Goal: Task Accomplishment & Management: Complete application form

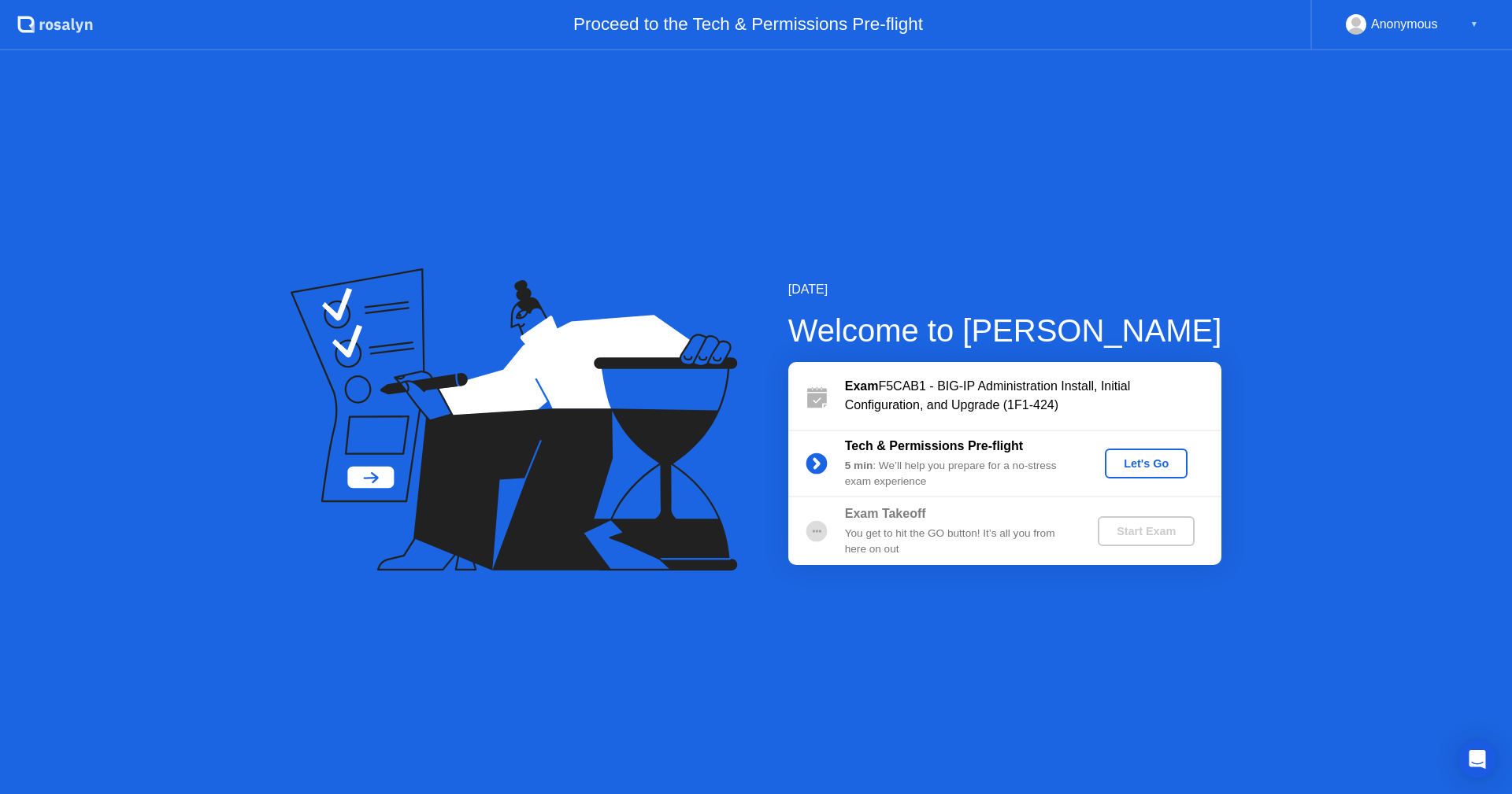
click at [1137, 470] on div "Let's Go" at bounding box center [1146, 463] width 70 height 12
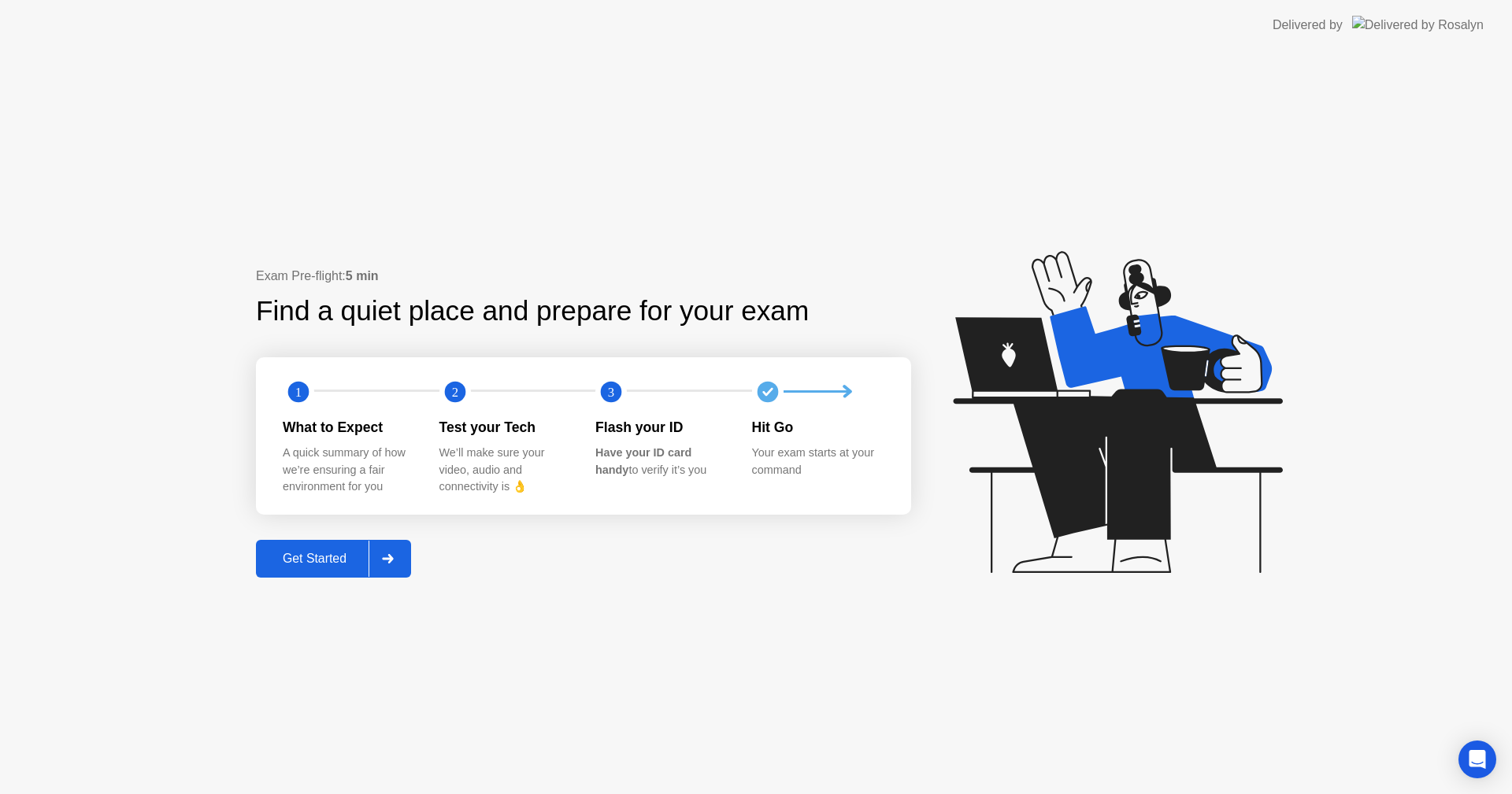
click at [327, 570] on button "Get Started" at bounding box center [334, 558] width 155 height 37
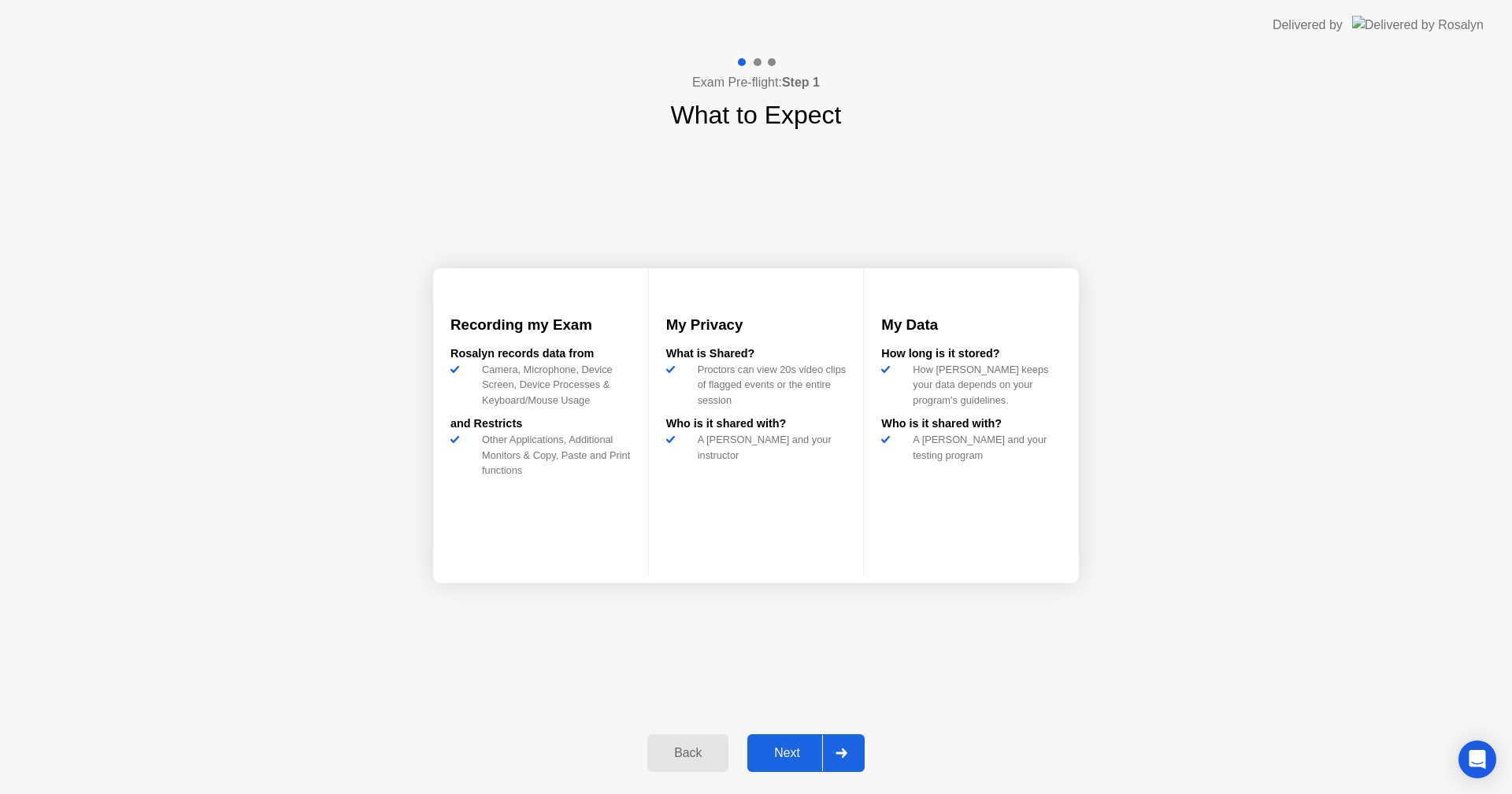
click at [791, 746] on div "Next" at bounding box center [787, 753] width 70 height 14
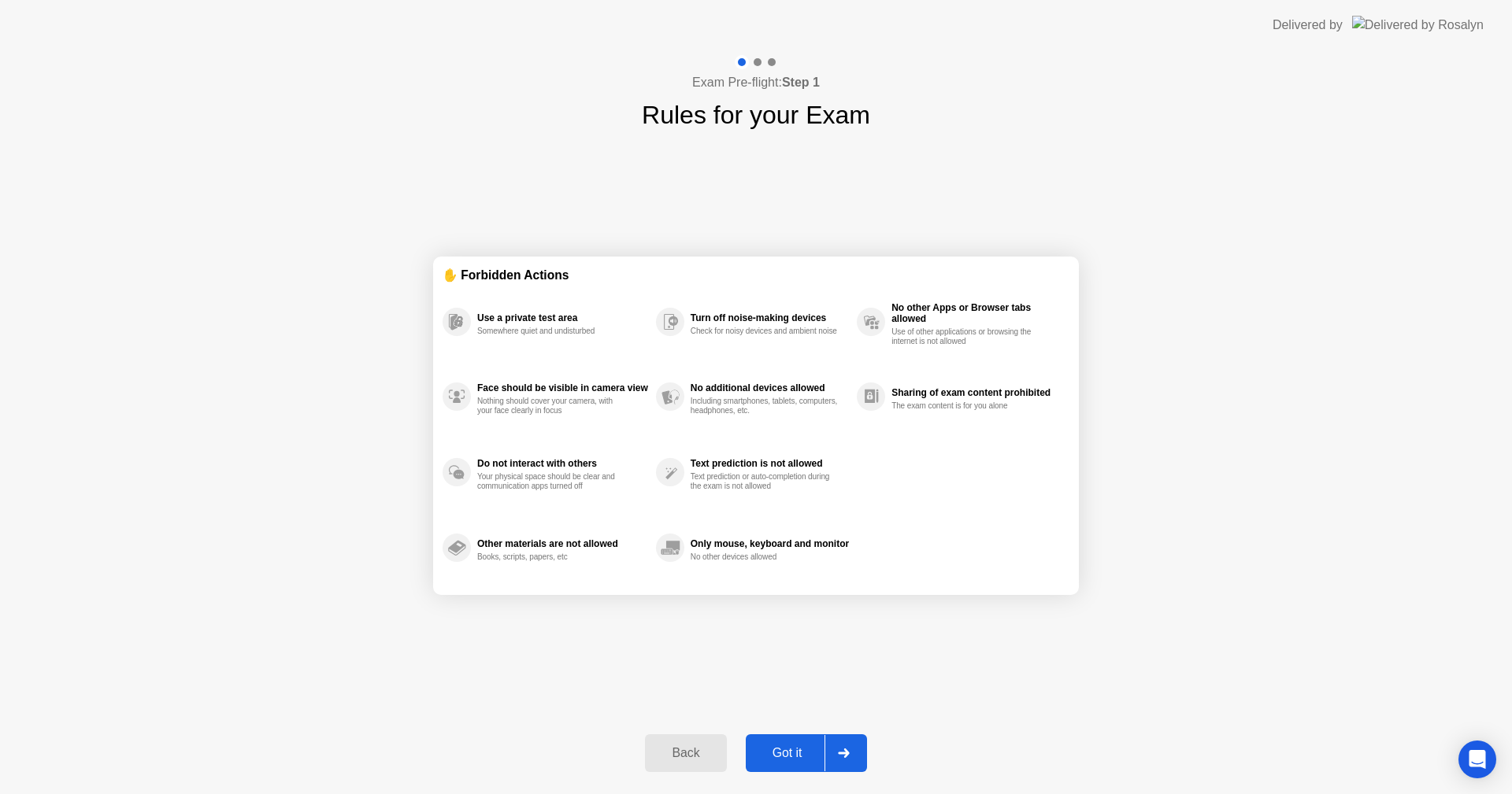
click at [783, 754] on div "Got it" at bounding box center [787, 753] width 74 height 14
select select "**********"
select select "*******"
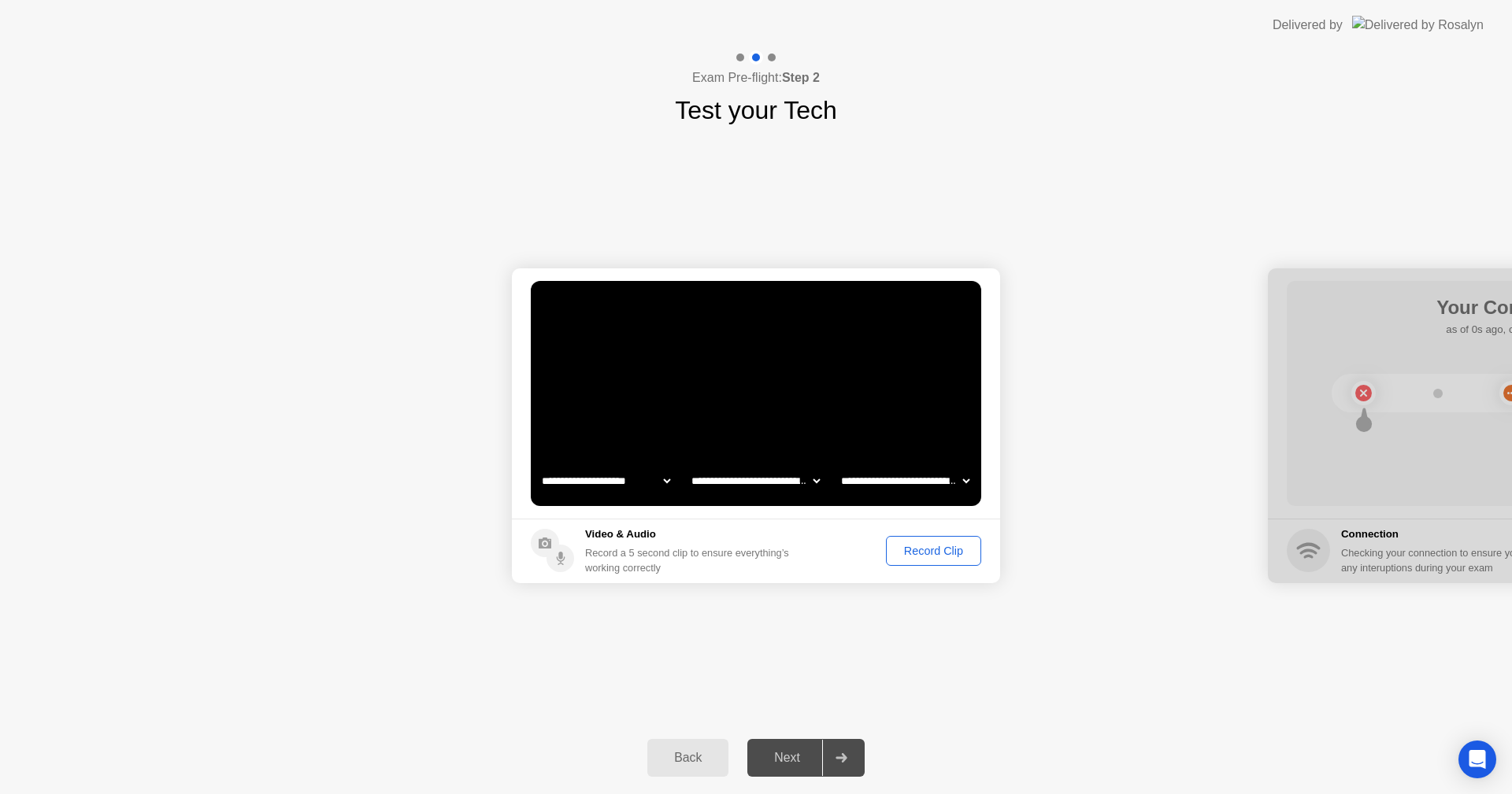
click at [899, 550] on div "Record Clip" at bounding box center [934, 550] width 84 height 12
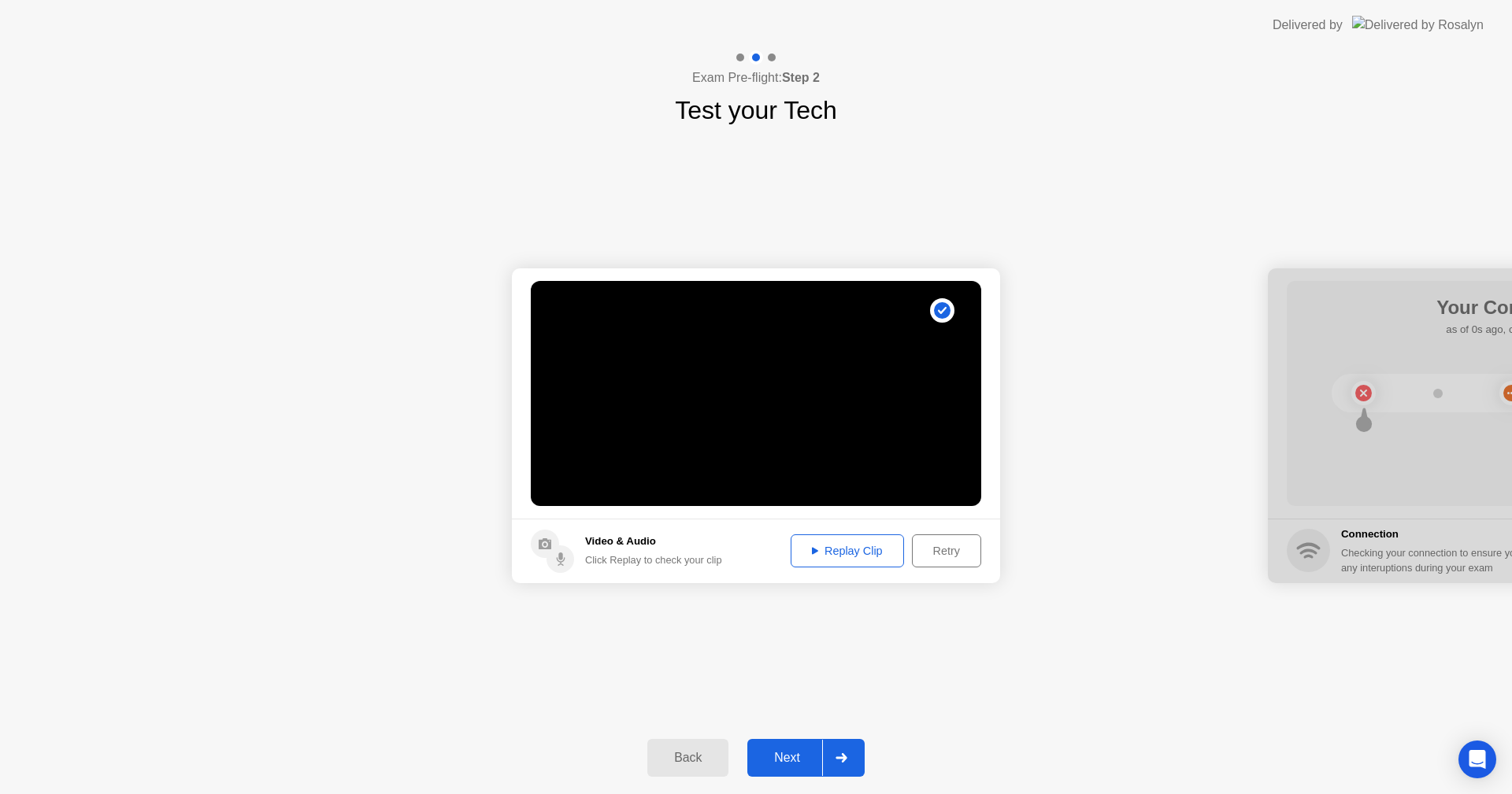
click at [786, 754] on div "Next" at bounding box center [787, 758] width 70 height 14
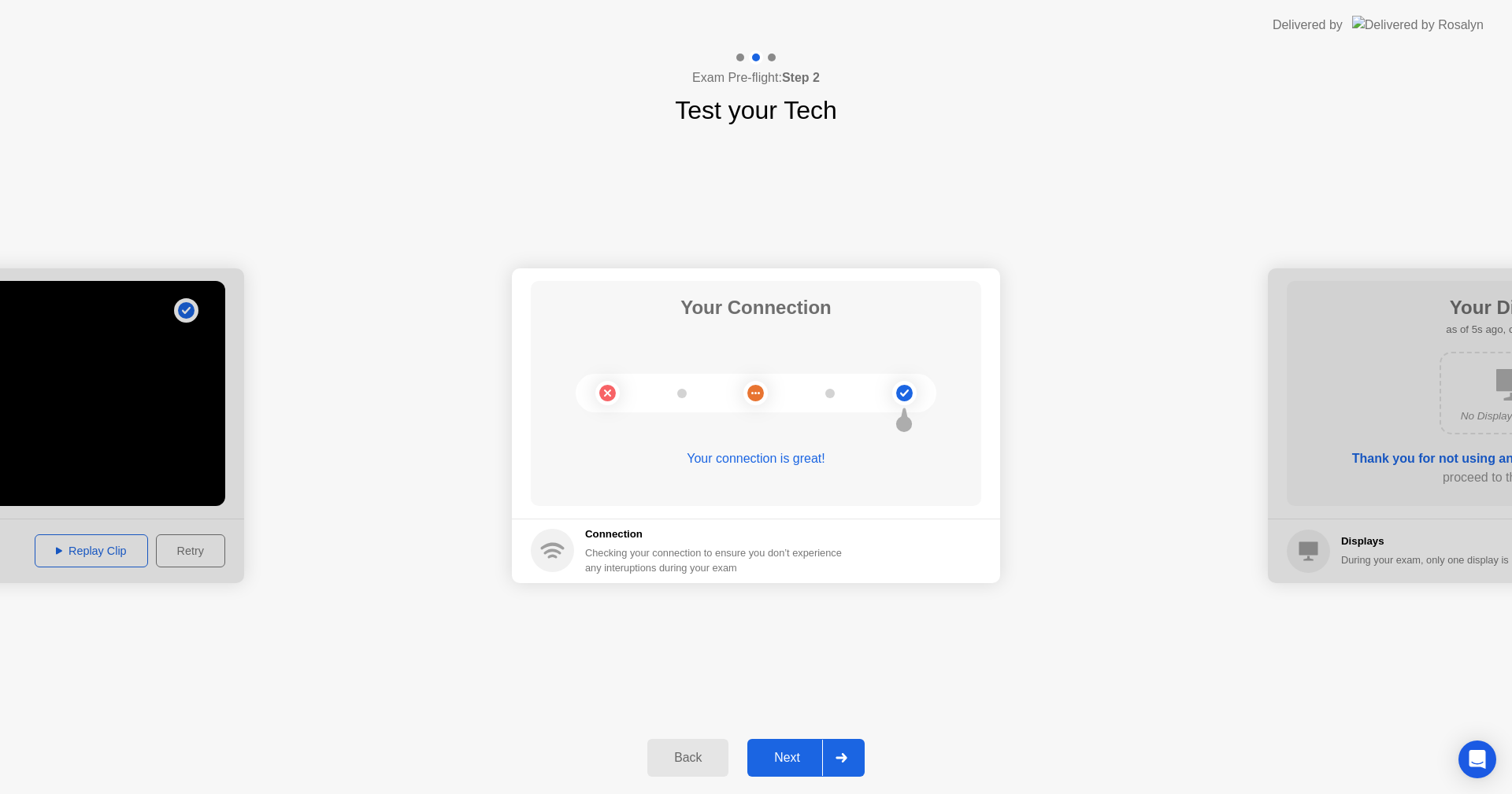
click at [765, 761] on div "Next" at bounding box center [787, 758] width 70 height 14
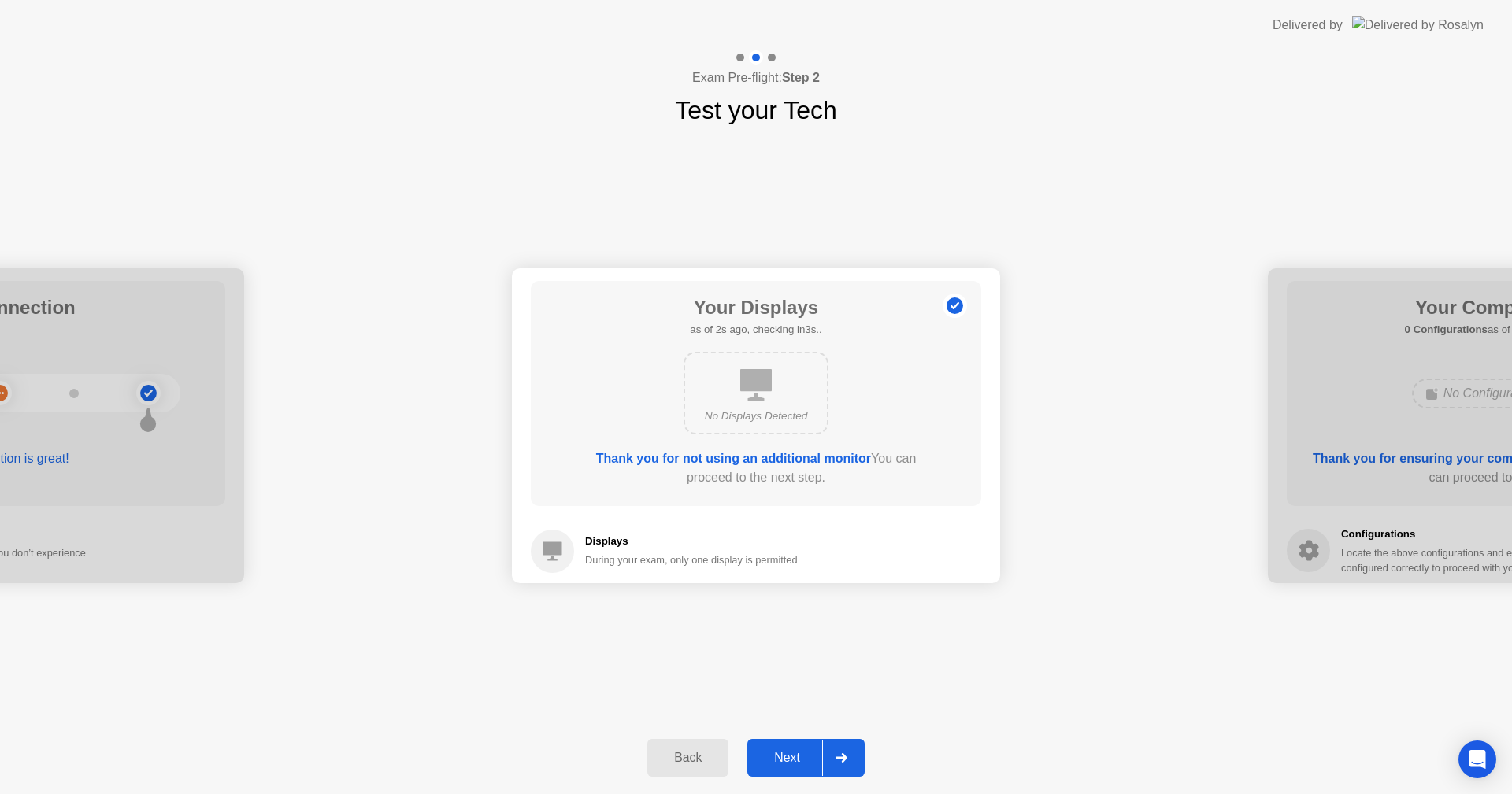
click at [801, 769] on button "Next" at bounding box center [806, 758] width 117 height 37
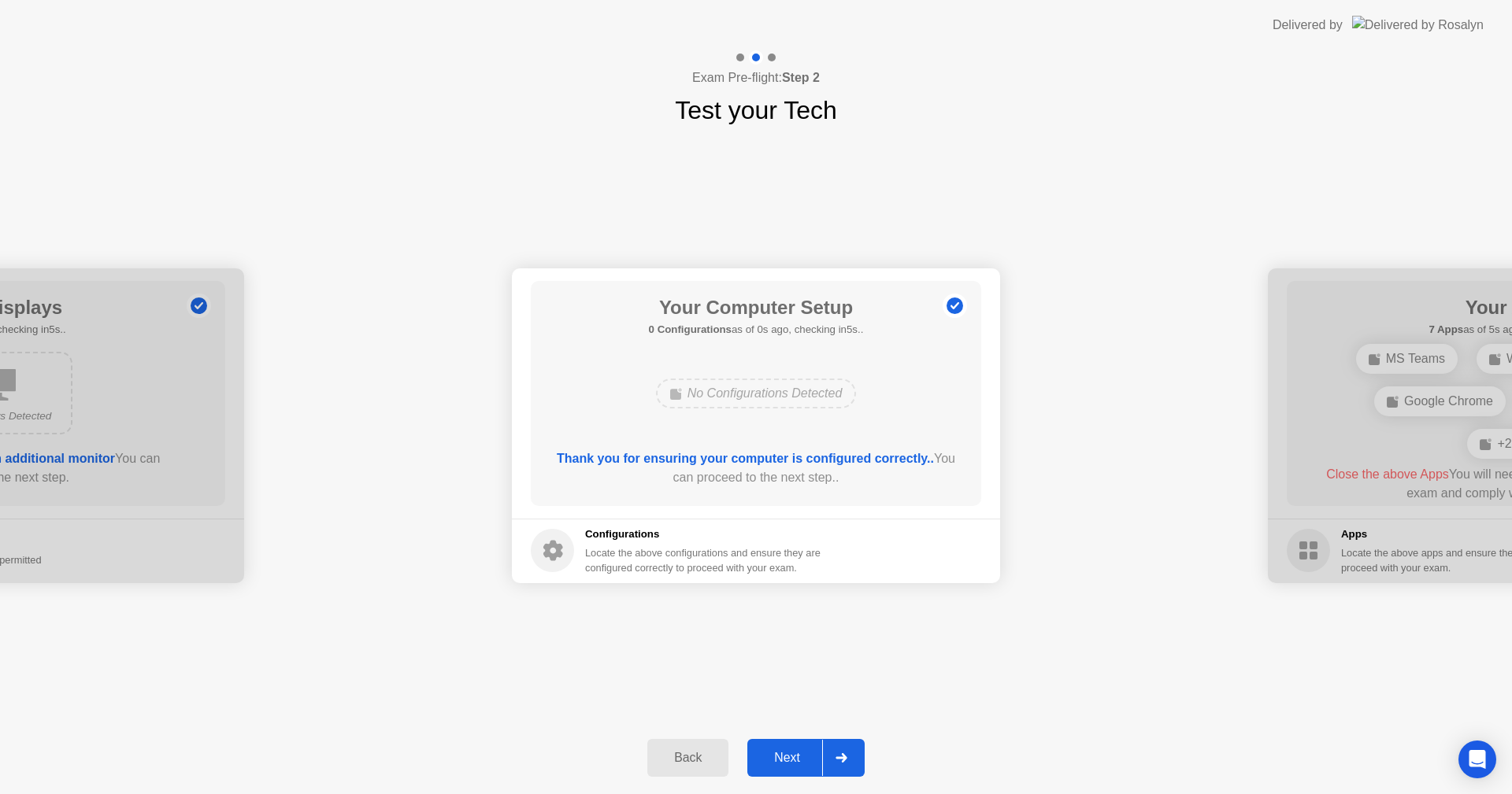
click at [799, 751] on div "Next" at bounding box center [787, 758] width 70 height 14
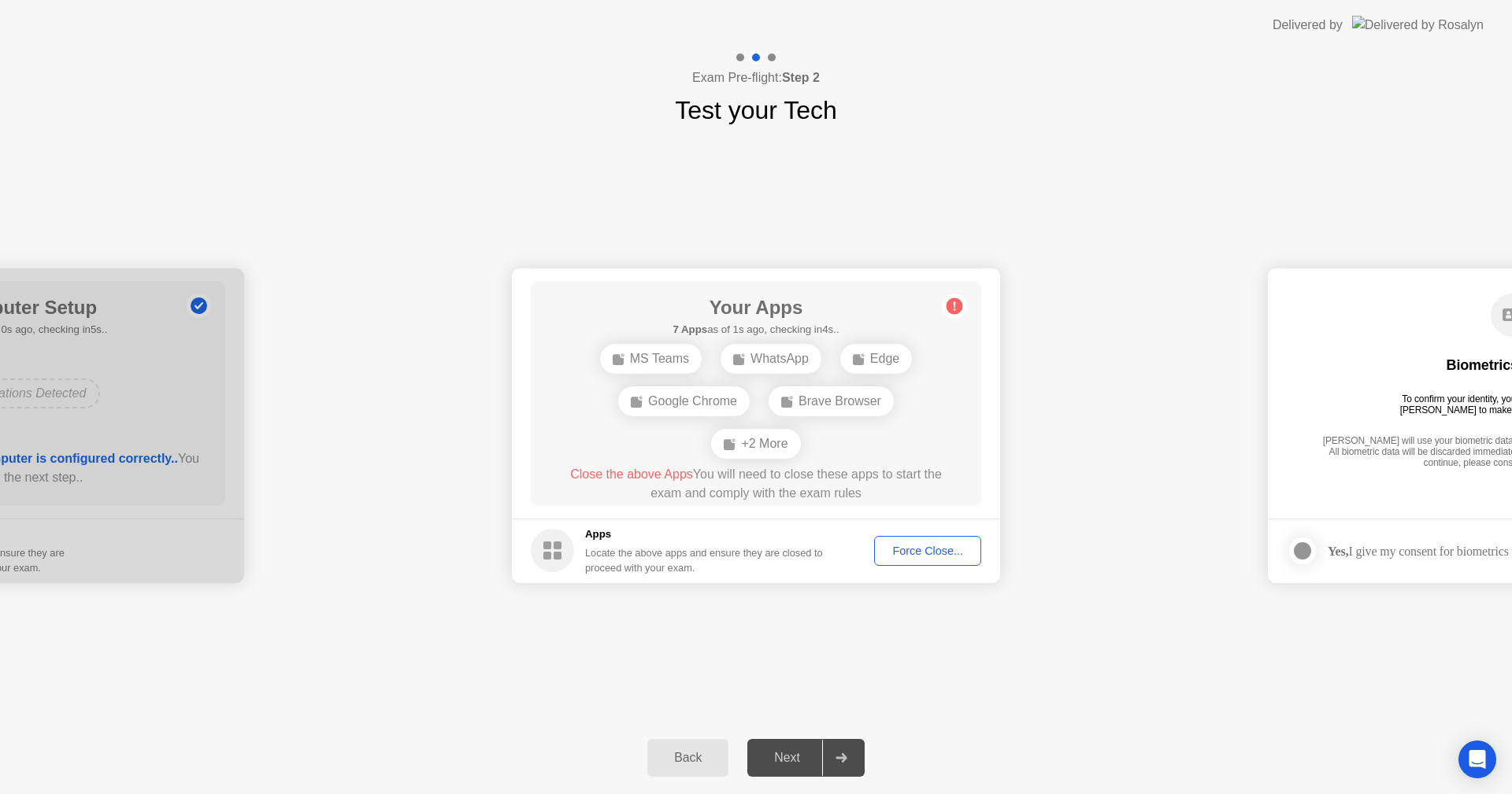
click at [839, 515] on main "Your Apps 7 Apps as of 1s ago, checking in4s.. MS Teams WhatsApp Edge Google Ch…" at bounding box center [756, 394] width 488 height 251
click at [919, 551] on div "Force Close..." at bounding box center [927, 550] width 96 height 12
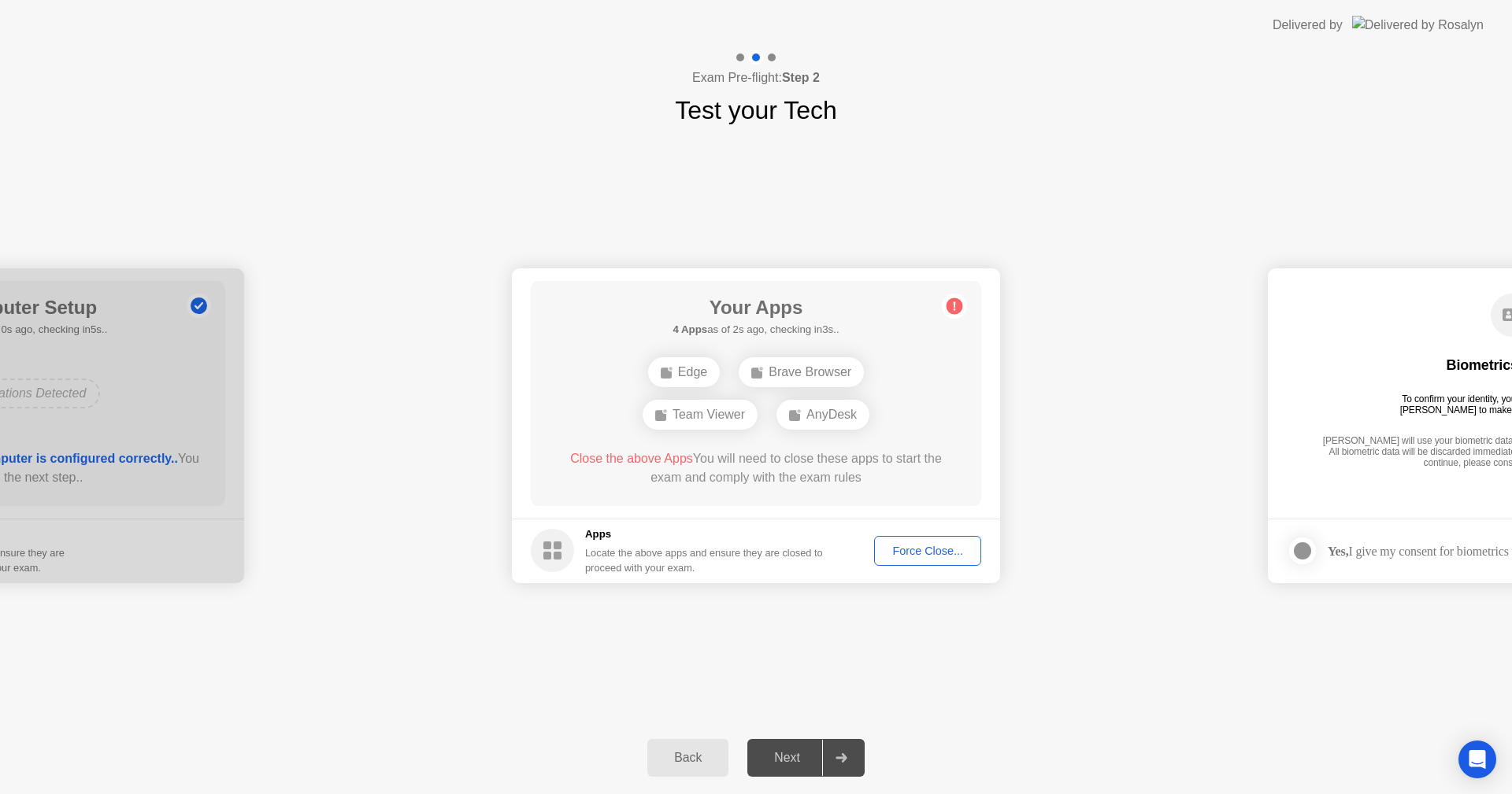
click at [927, 547] on div "Force Close..." at bounding box center [927, 550] width 96 height 12
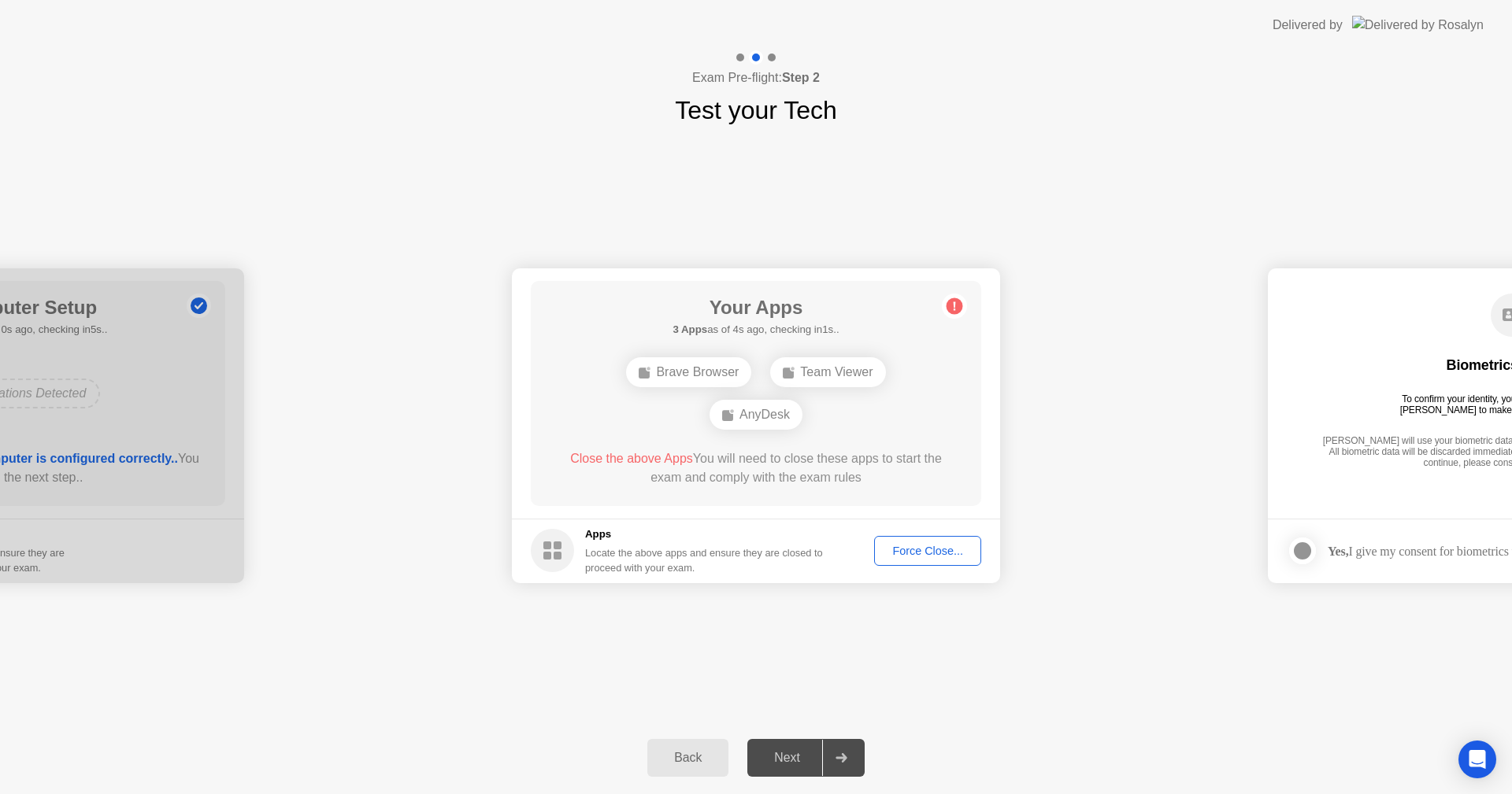
click at [943, 674] on div "**********" at bounding box center [756, 426] width 1512 height 593
click at [890, 548] on div "Force Close..." at bounding box center [927, 550] width 96 height 12
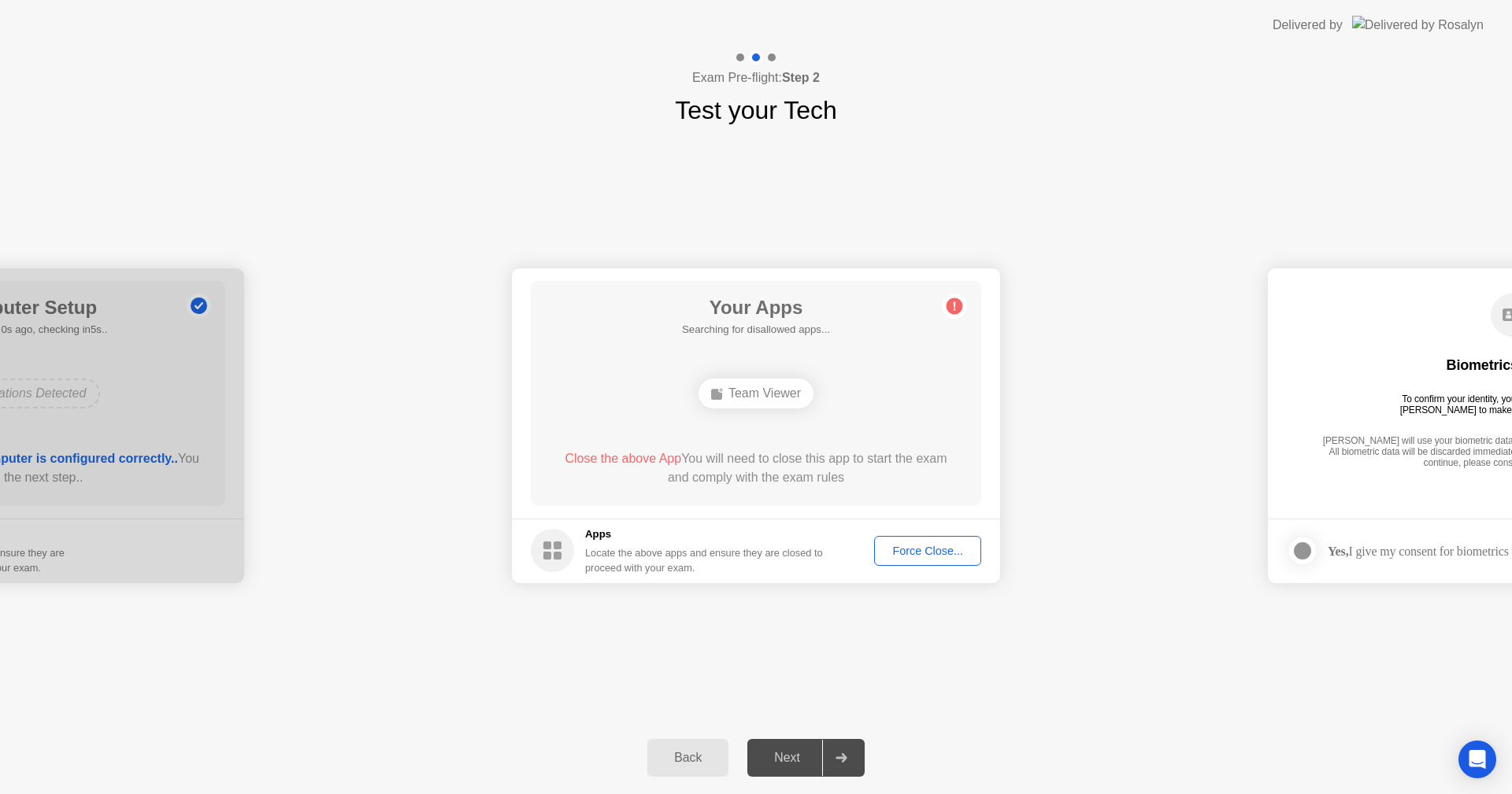
click at [837, 396] on div "Team Viewer" at bounding box center [756, 393] width 361 height 42
click at [949, 364] on div "Your Apps 2 Apps as of 4s ago, checking in1s.. WhatsApp Google Chrome Close the…" at bounding box center [755, 393] width 450 height 225
click at [889, 380] on div "WhatsApp" at bounding box center [756, 393] width 361 height 42
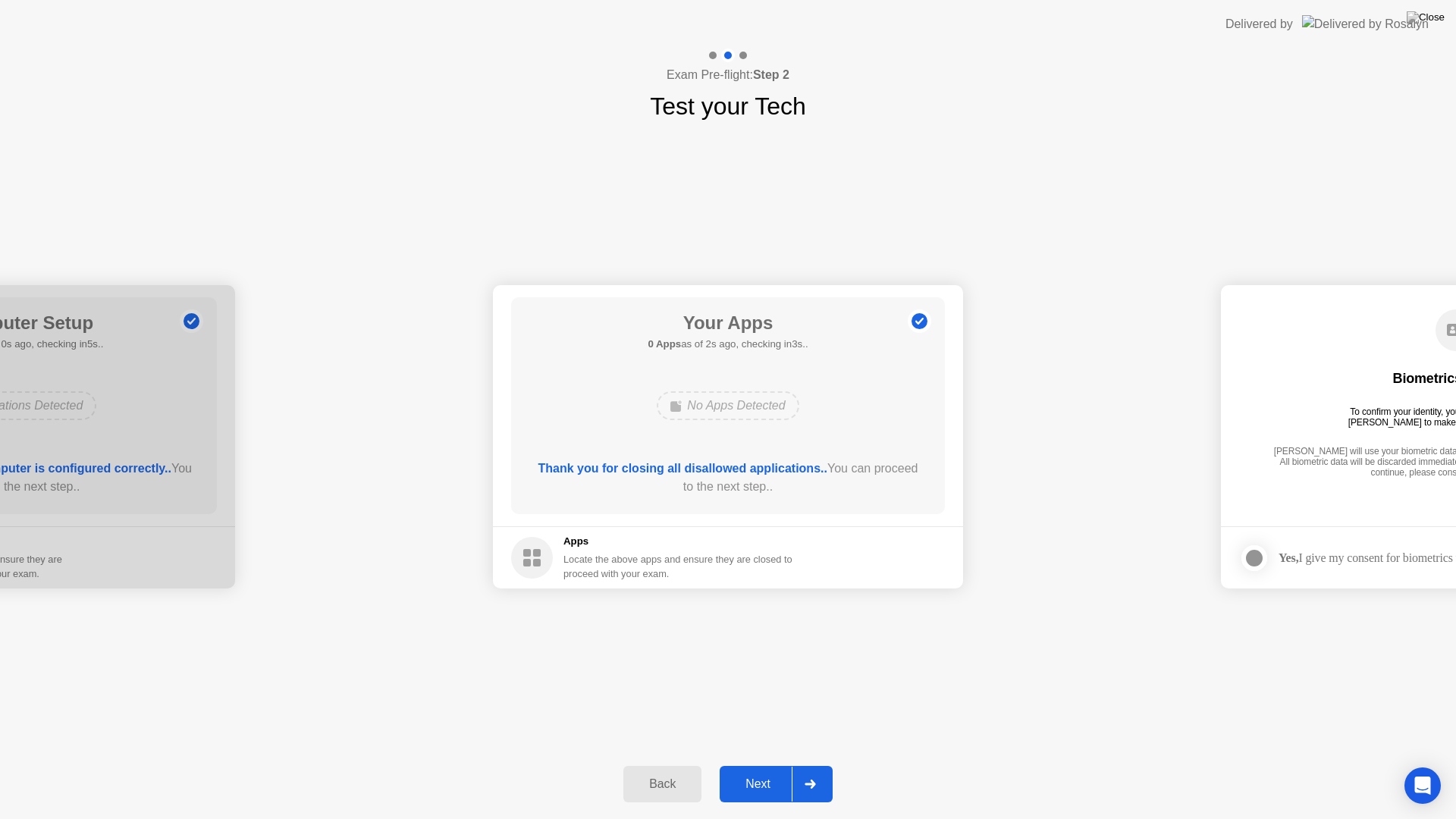
click at [758, 764] on div "Next" at bounding box center [758, 784] width 68 height 14
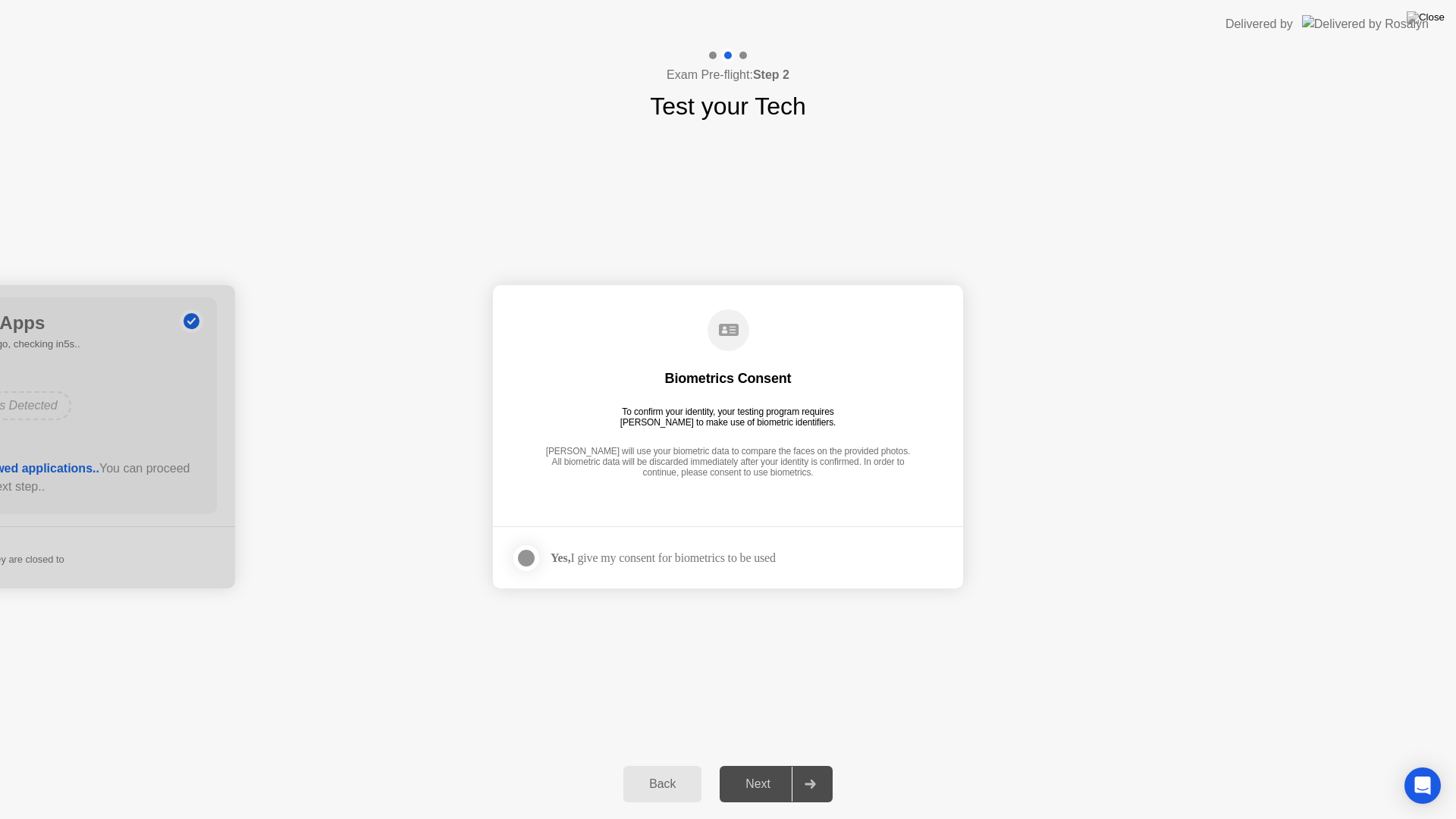
click at [520, 565] on div at bounding box center [526, 558] width 18 height 18
click at [772, 764] on button "Next" at bounding box center [776, 784] width 113 height 36
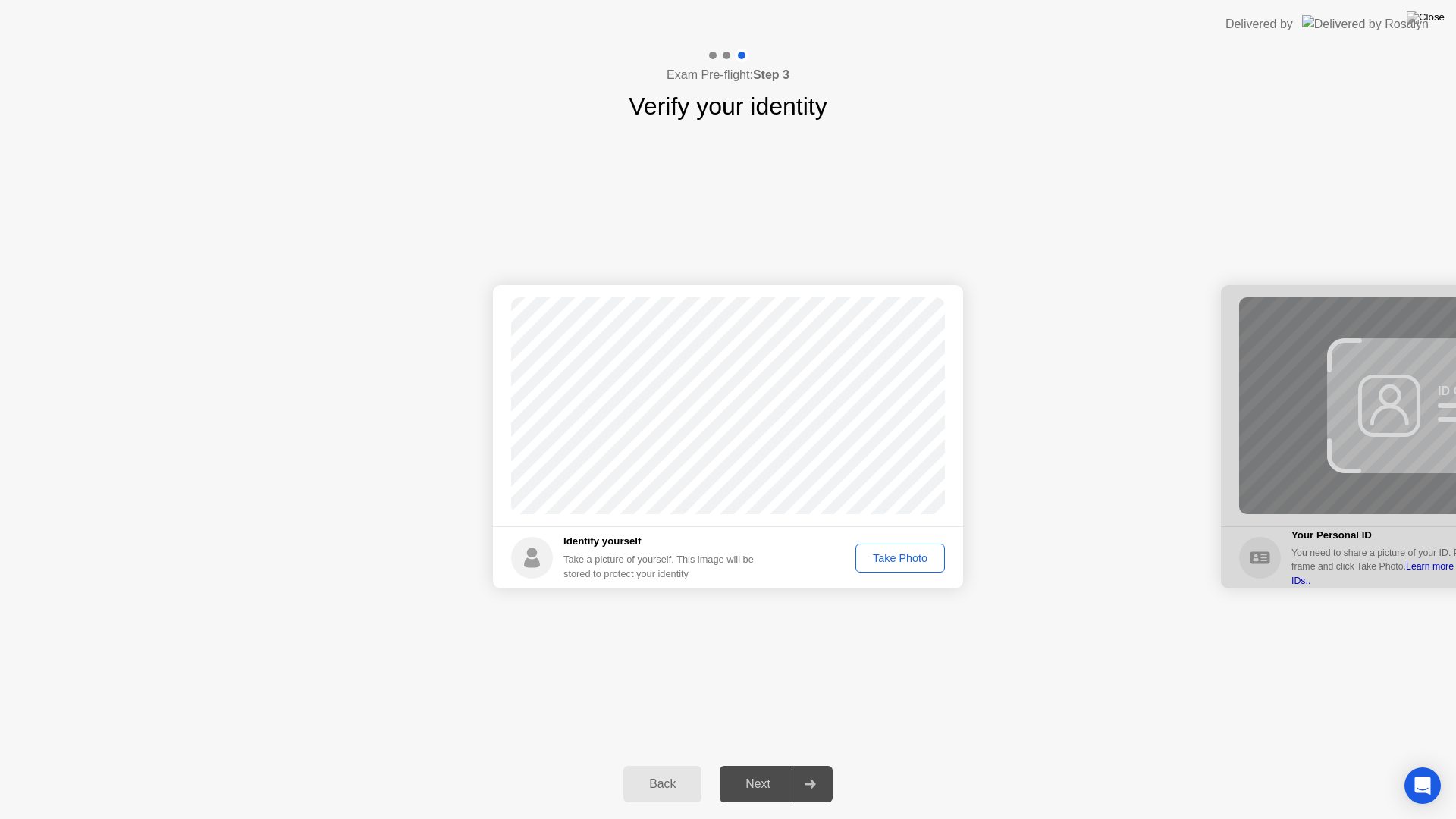
click at [887, 554] on div "Take Photo" at bounding box center [900, 558] width 79 height 12
click at [760, 764] on div "Next" at bounding box center [758, 784] width 68 height 14
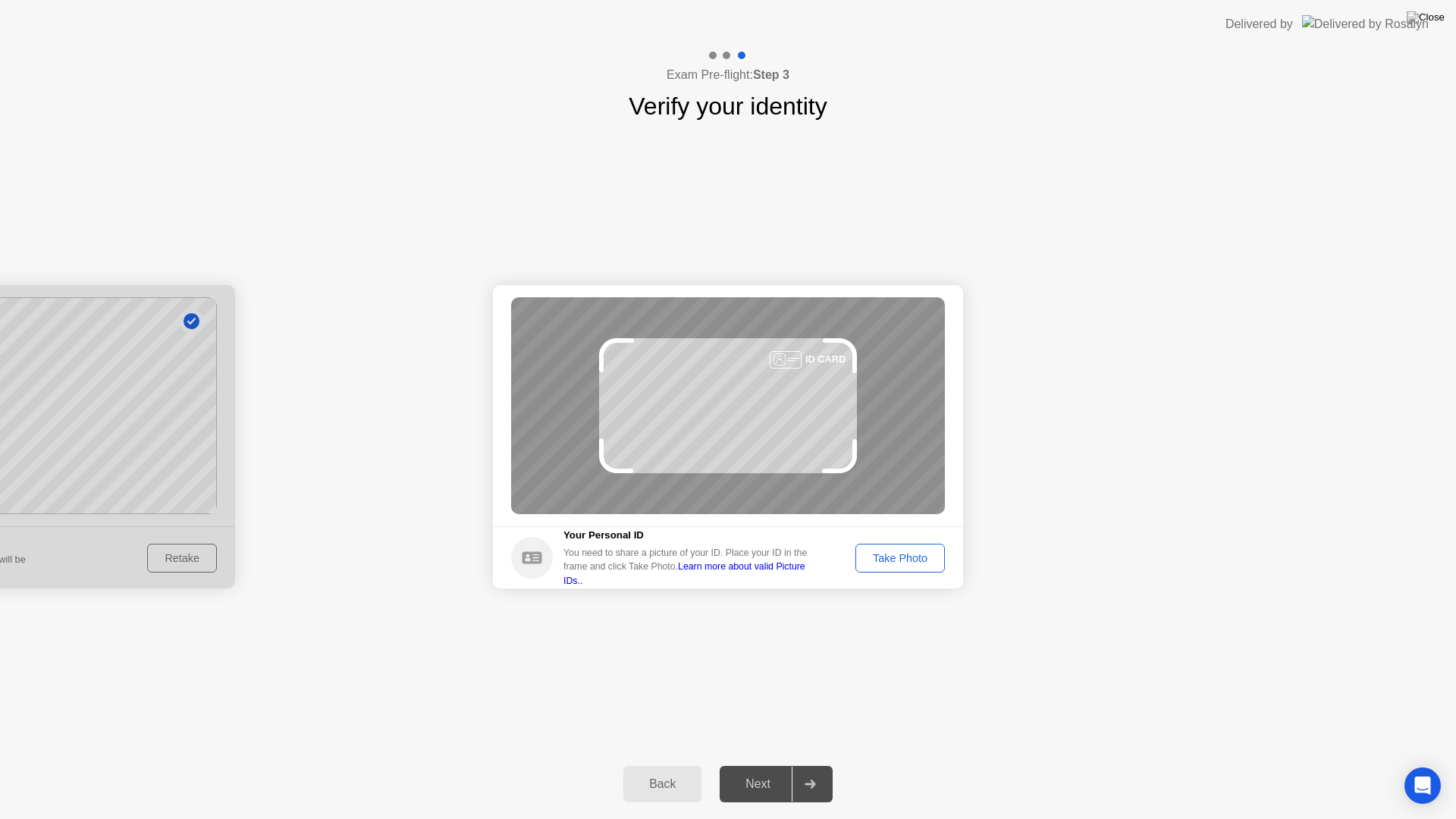
click at [895, 562] on div "Take Photo" at bounding box center [900, 558] width 79 height 12
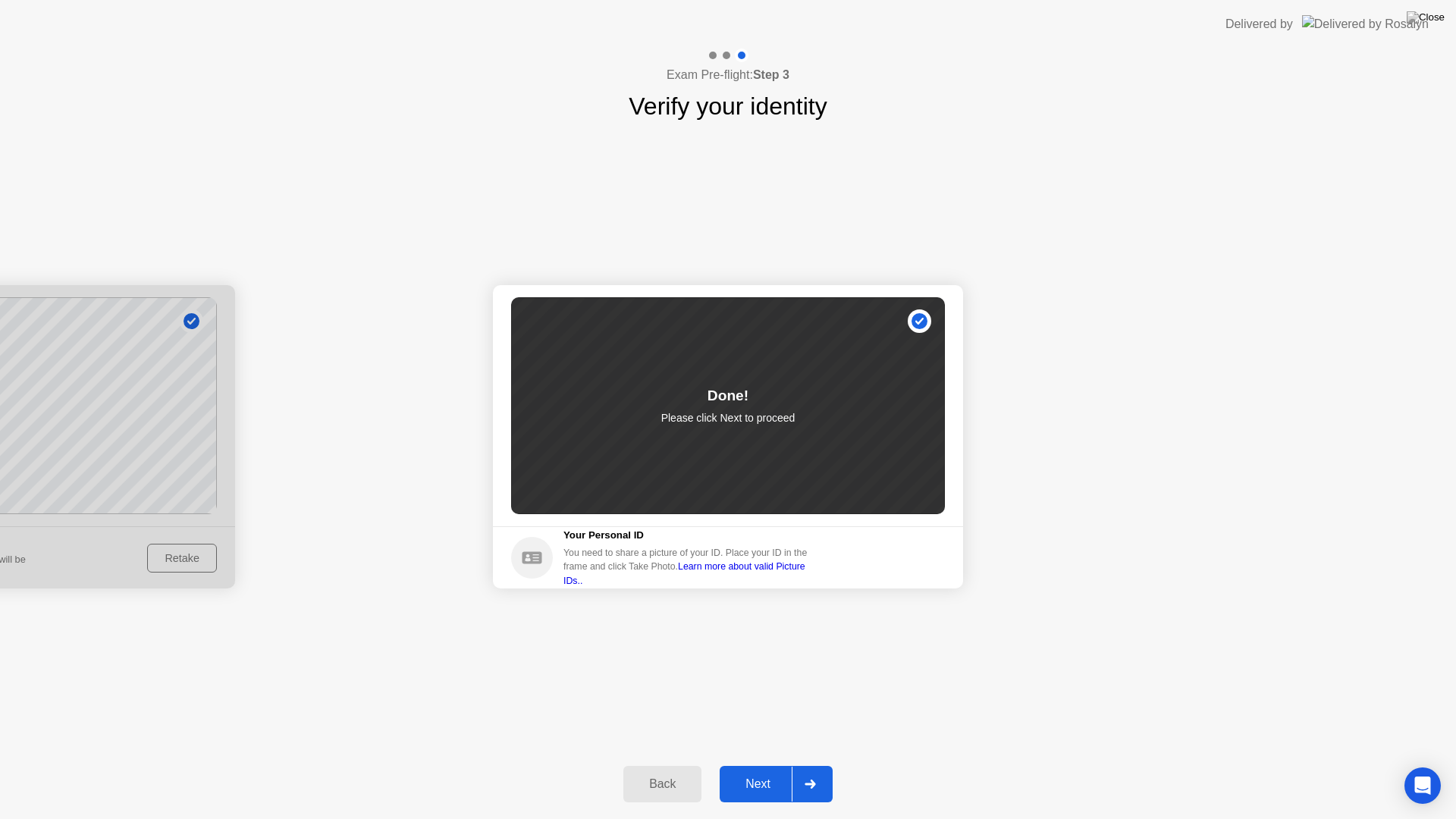
click at [755, 764] on div "Next" at bounding box center [758, 784] width 68 height 14
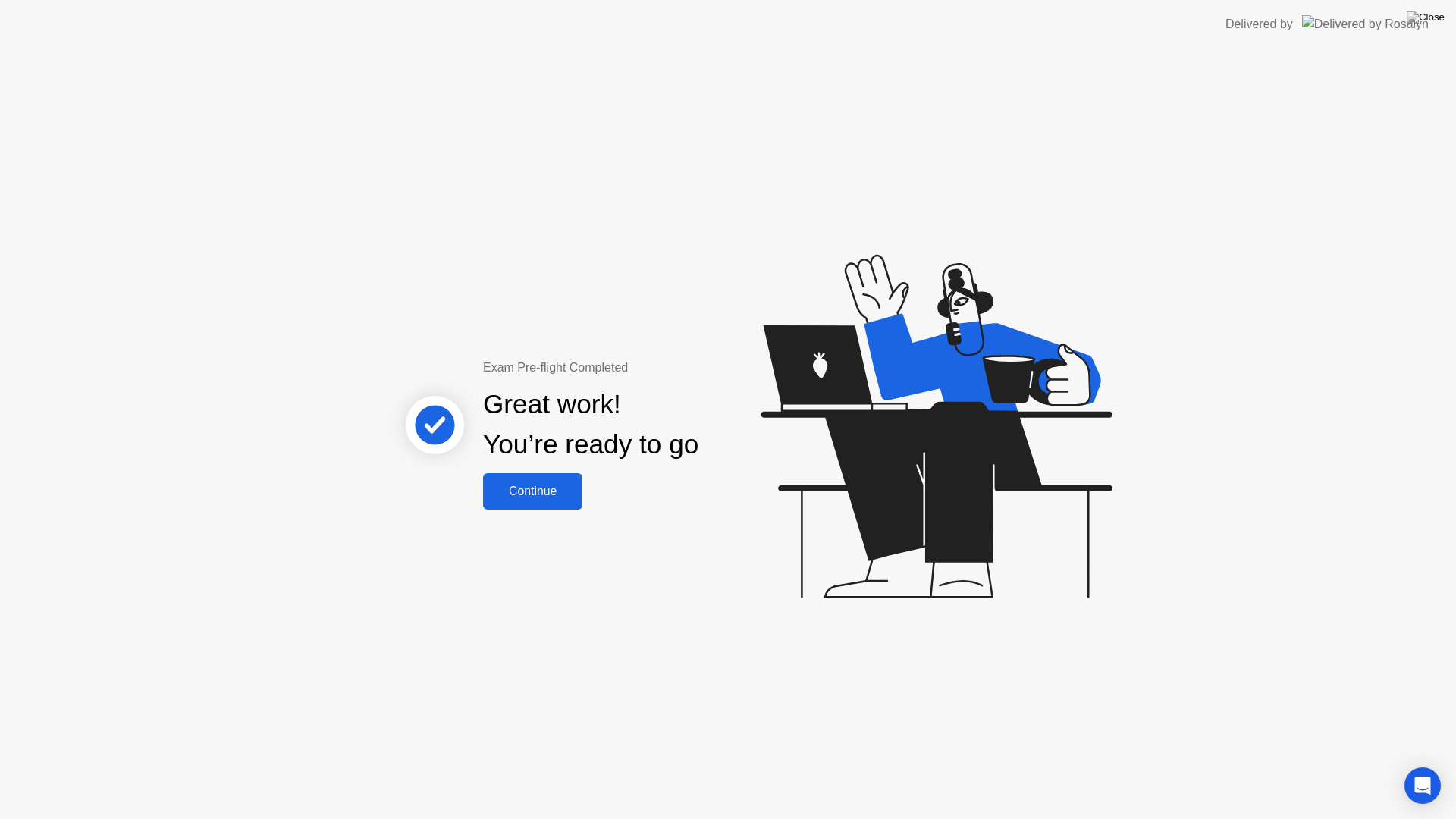
click at [573, 478] on button "Continue" at bounding box center [532, 491] width 99 height 36
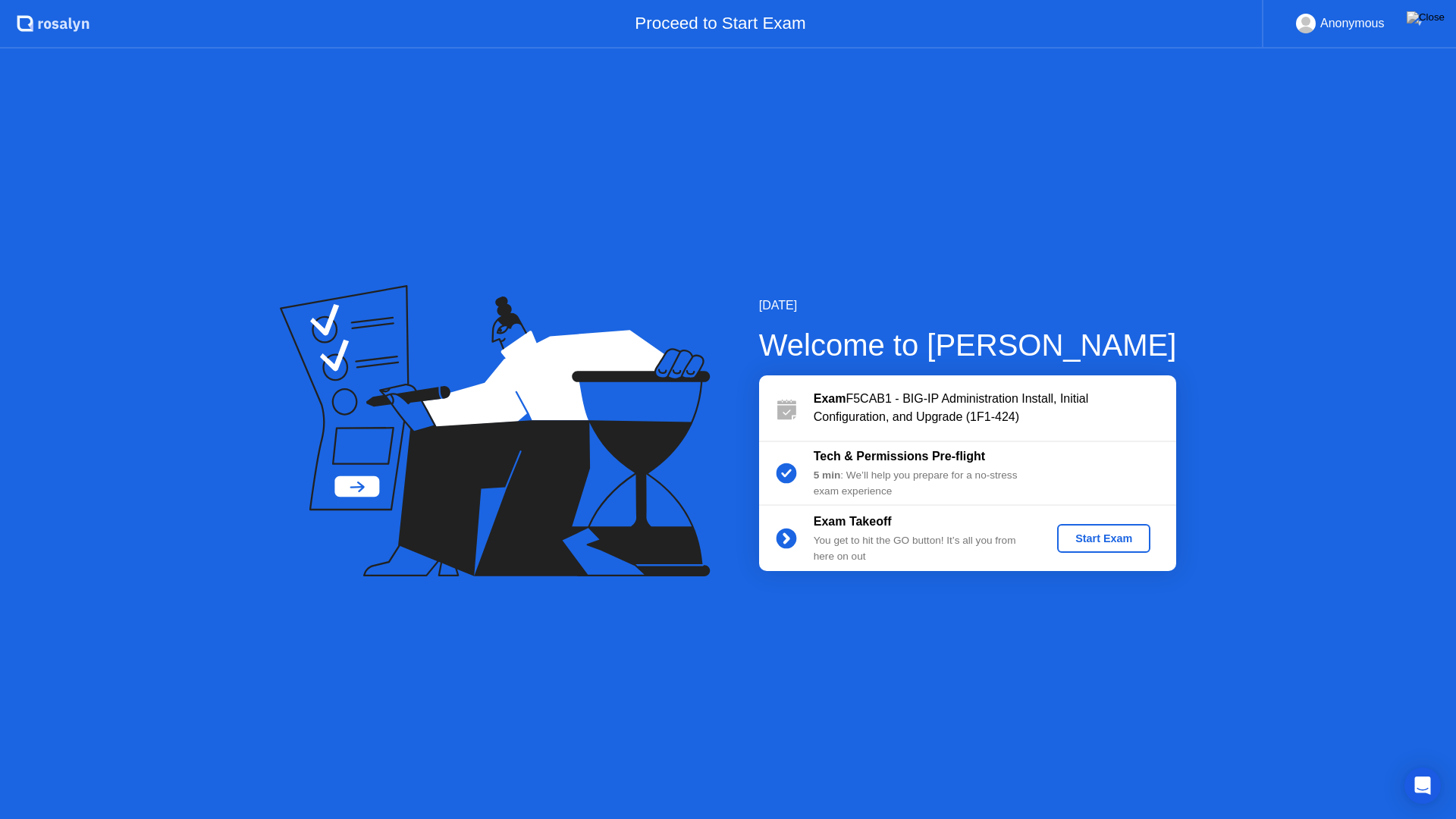
click at [1097, 540] on div "Start Exam" at bounding box center [1104, 538] width 81 height 12
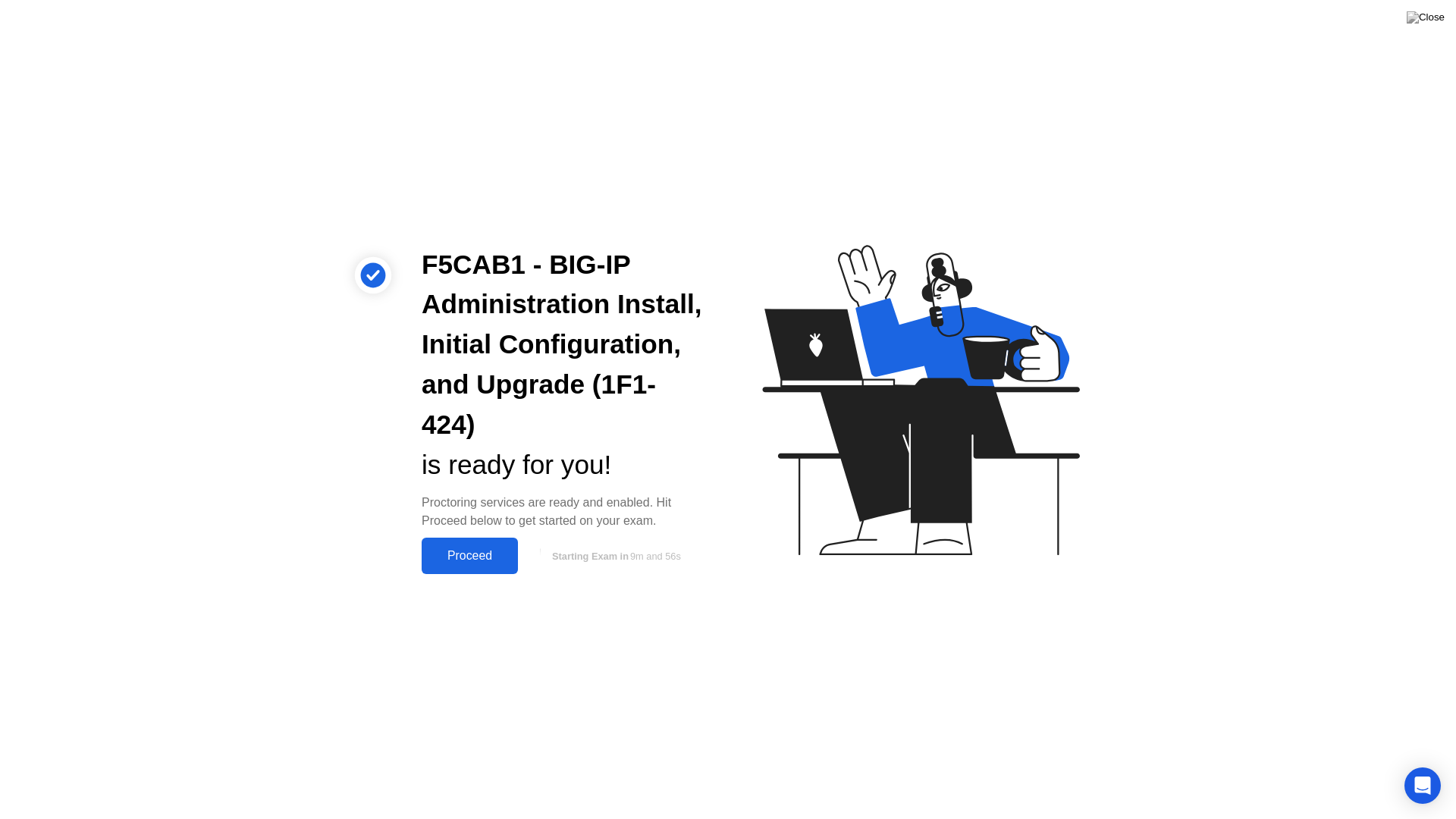
click at [460, 560] on div "Proceed" at bounding box center [469, 555] width 87 height 14
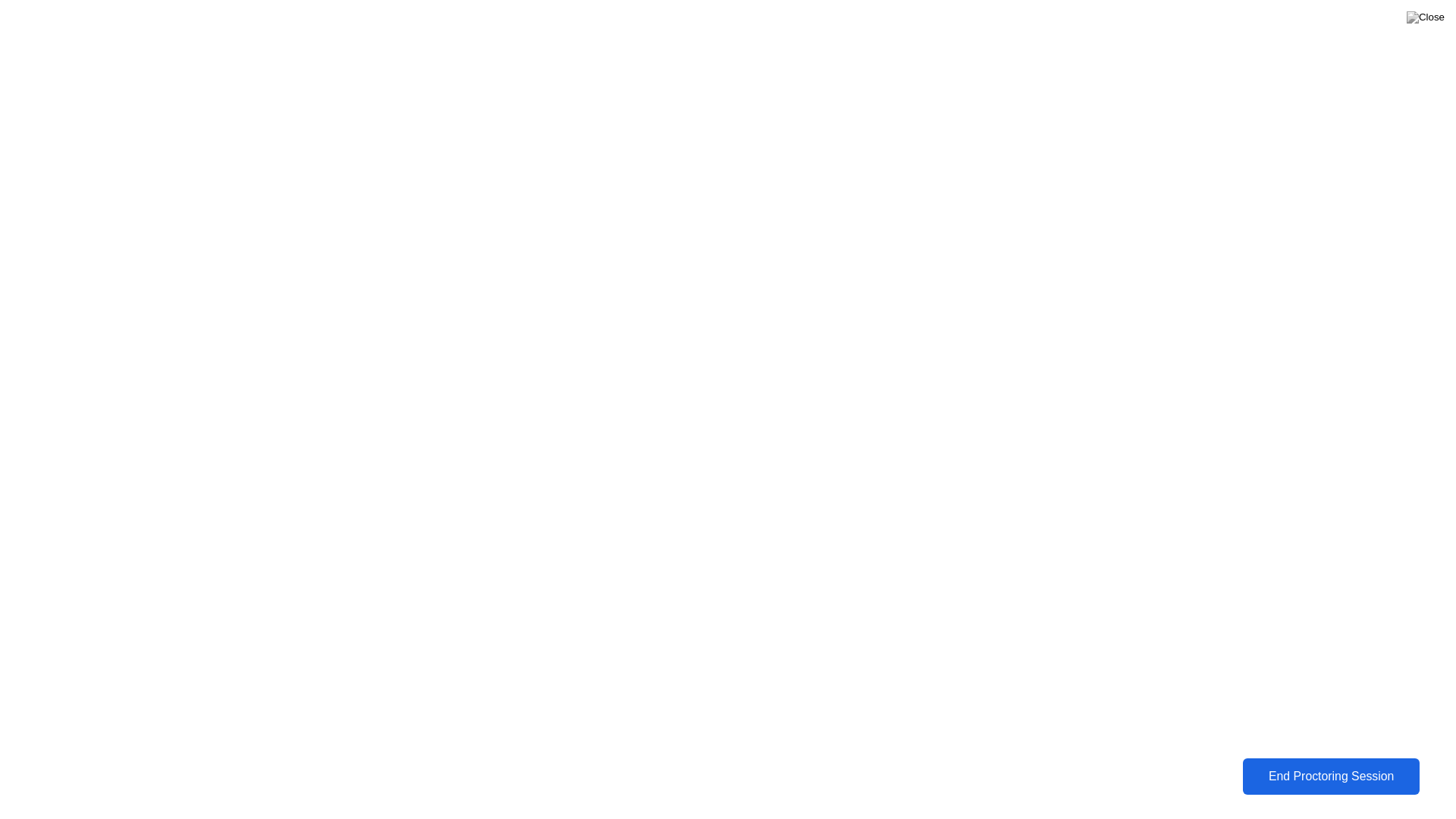
click at [1311, 764] on div "End Proctoring Session" at bounding box center [1332, 776] width 168 height 14
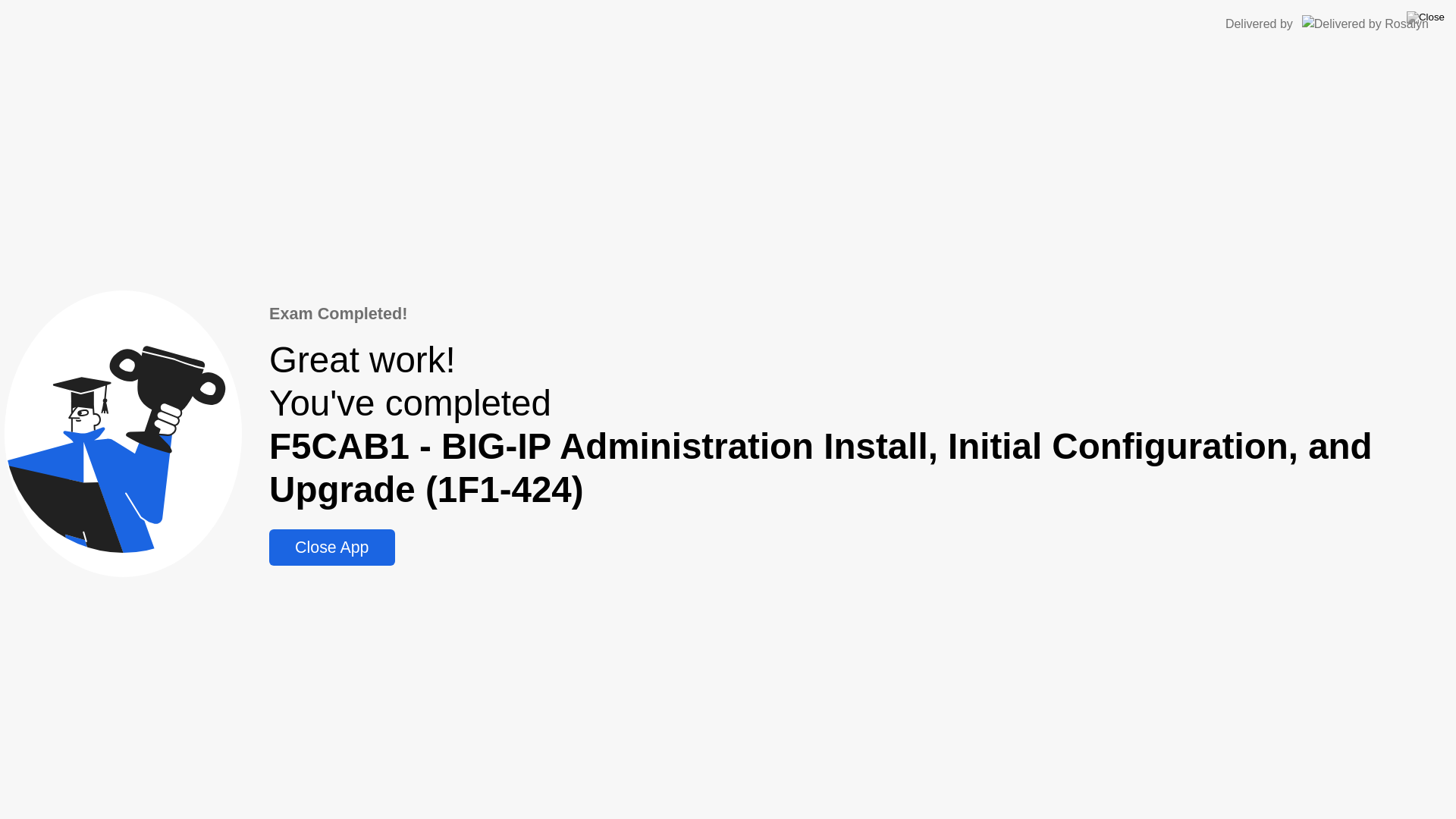
click at [341, 551] on div "Close App" at bounding box center [332, 548] width 116 height 19
